Goal: Information Seeking & Learning: Learn about a topic

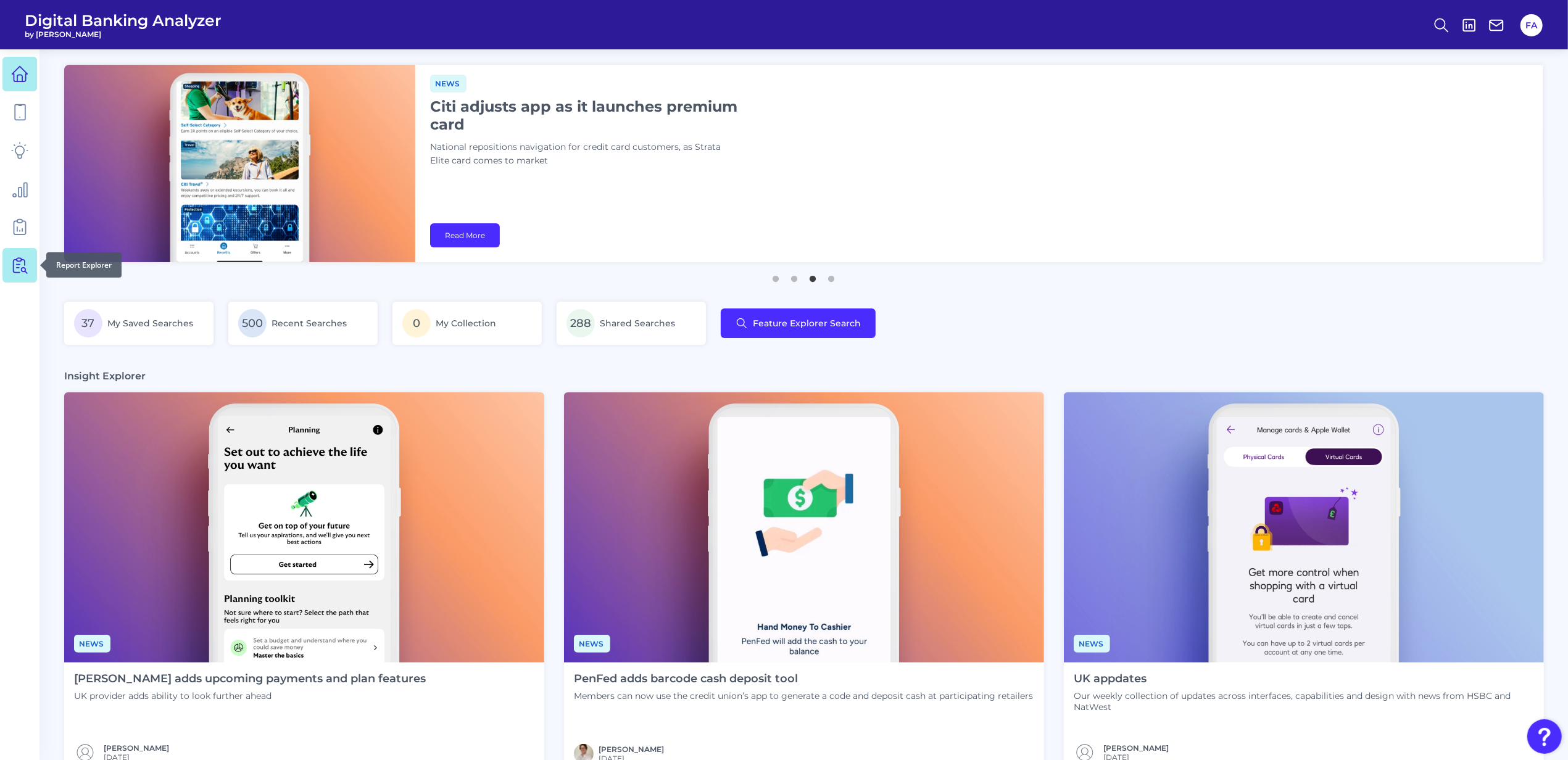
click at [2, 273] on nav at bounding box center [20, 405] width 39 height 710
click at [11, 270] on icon at bounding box center [20, 266] width 17 height 17
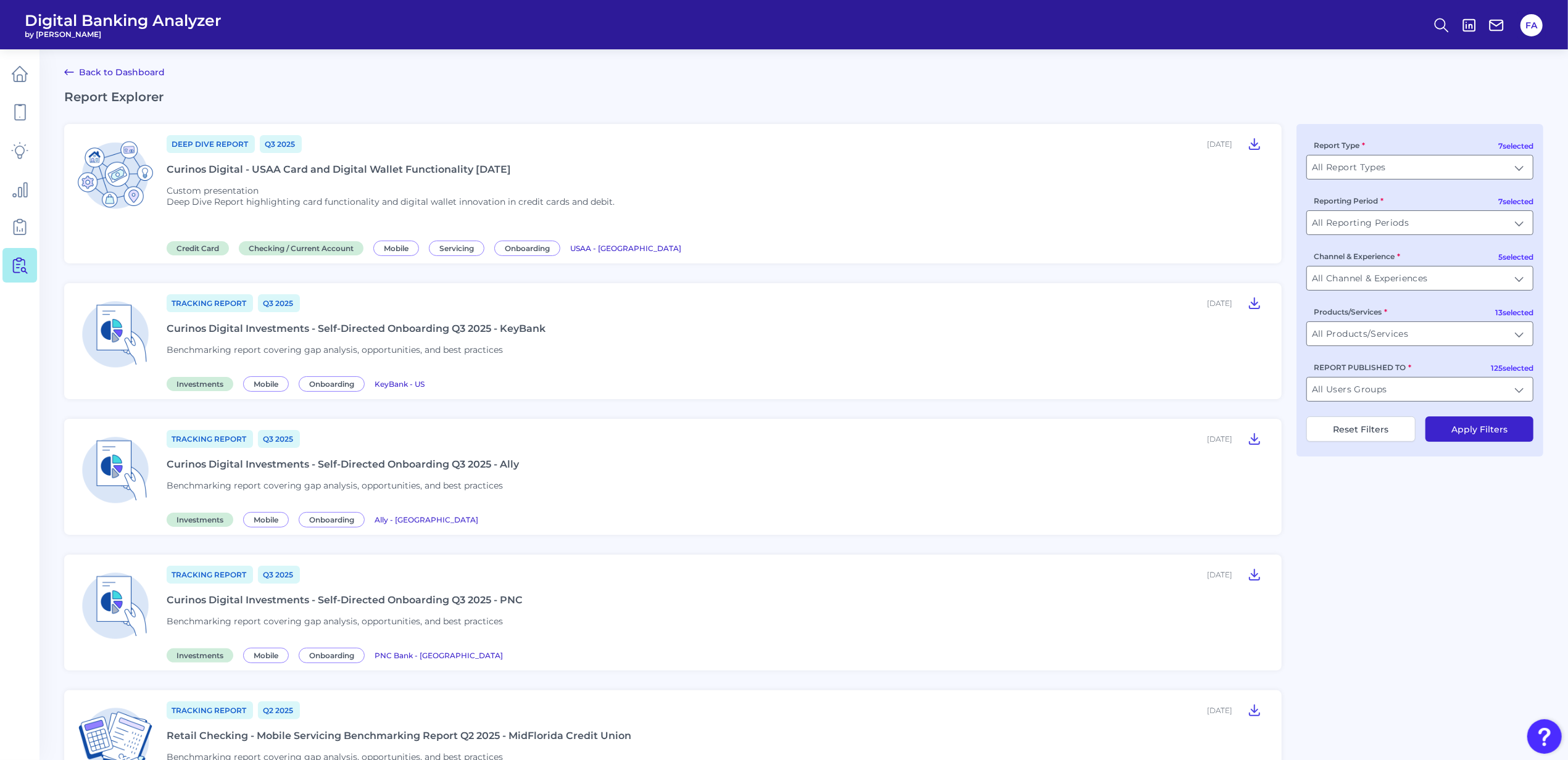
click at [270, 189] on p "Custom presentation Deep Dive Report highlighting card functionality and digita…" at bounding box center [390, 202] width 448 height 34
